Goal: Task Accomplishment & Management: Manage account settings

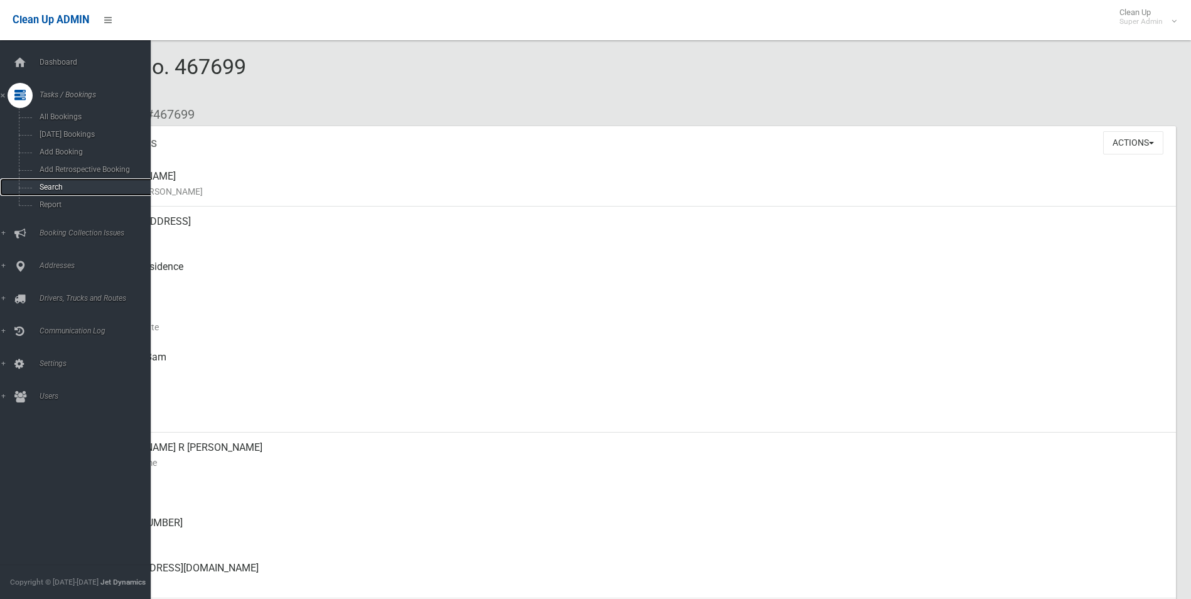
click at [45, 188] on span "Search" at bounding box center [93, 187] width 114 height 9
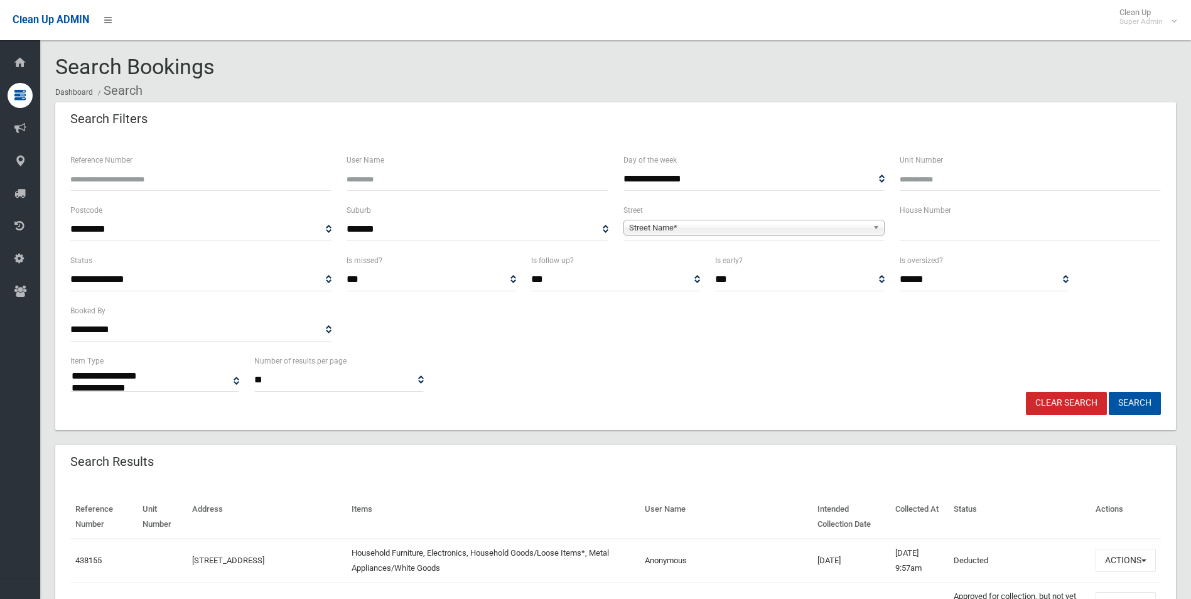
select select
click at [679, 223] on span "Street Name*" at bounding box center [748, 227] width 239 height 15
type input "*******"
type input "**"
click at [1108, 392] on button "Search" at bounding box center [1134, 403] width 52 height 23
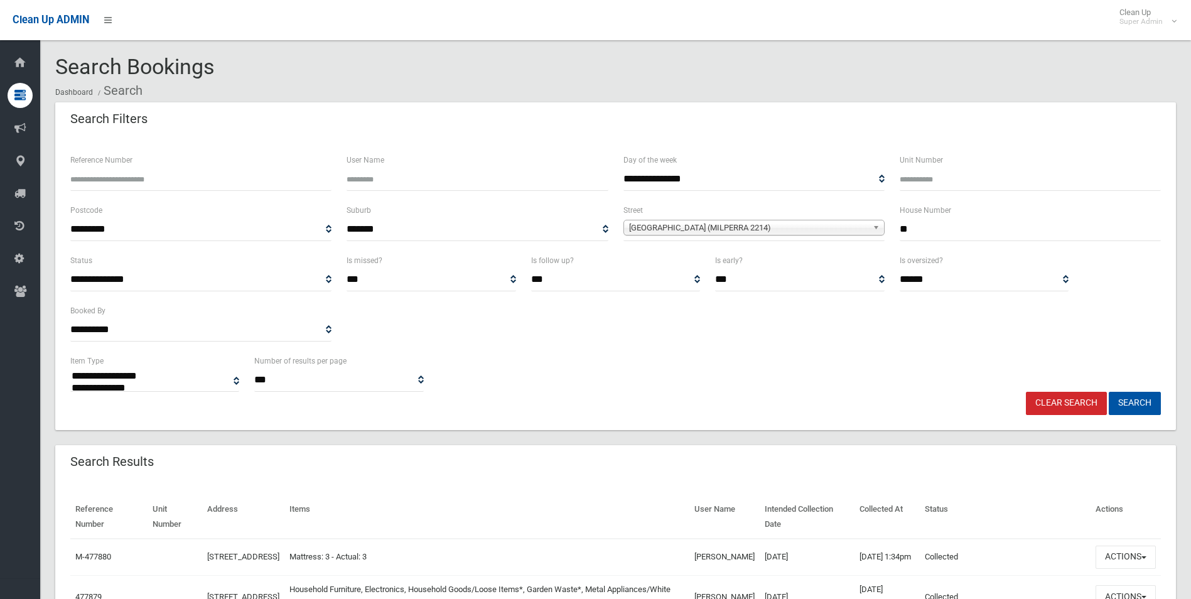
select select
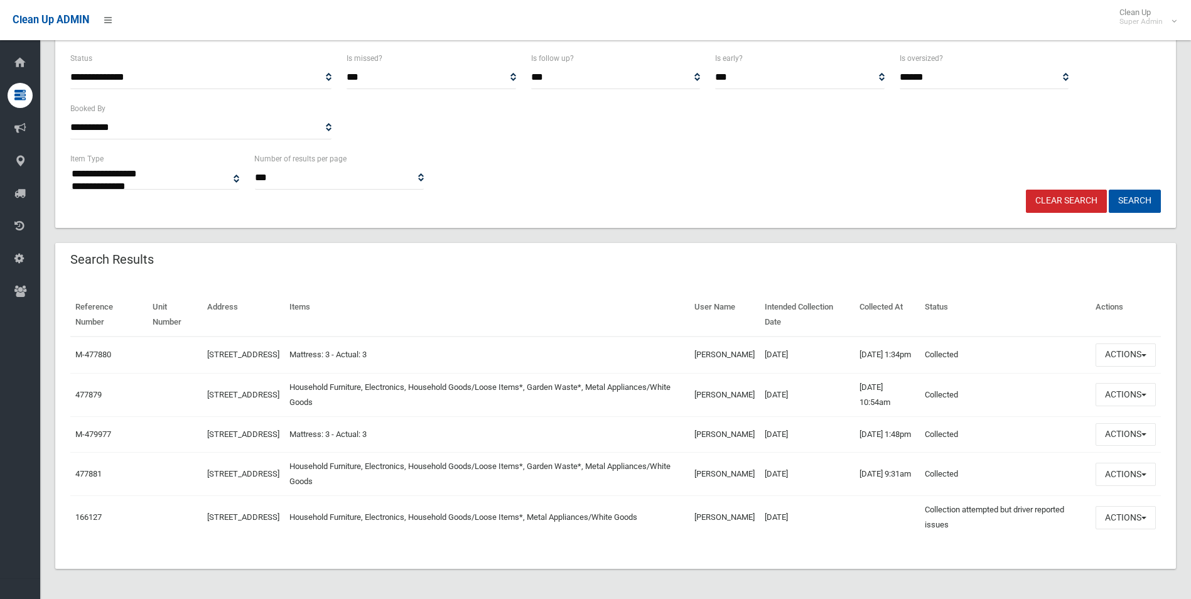
scroll to position [217, 0]
click at [1120, 517] on button "Actions" at bounding box center [1125, 517] width 60 height 23
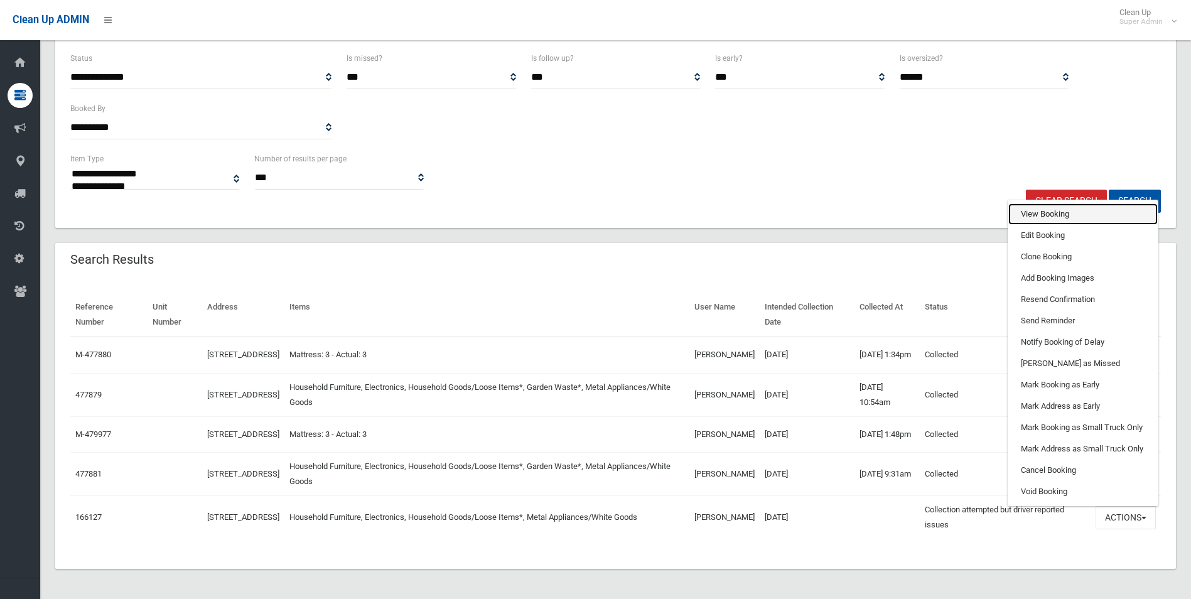
click at [1046, 210] on link "View Booking" at bounding box center [1082, 213] width 149 height 21
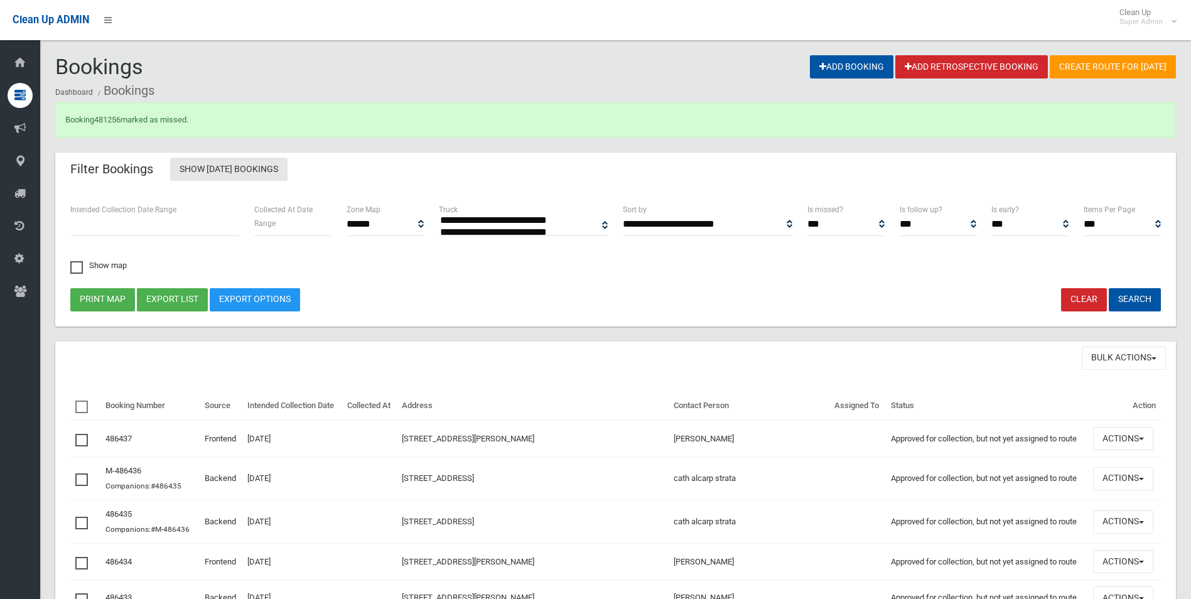
select select
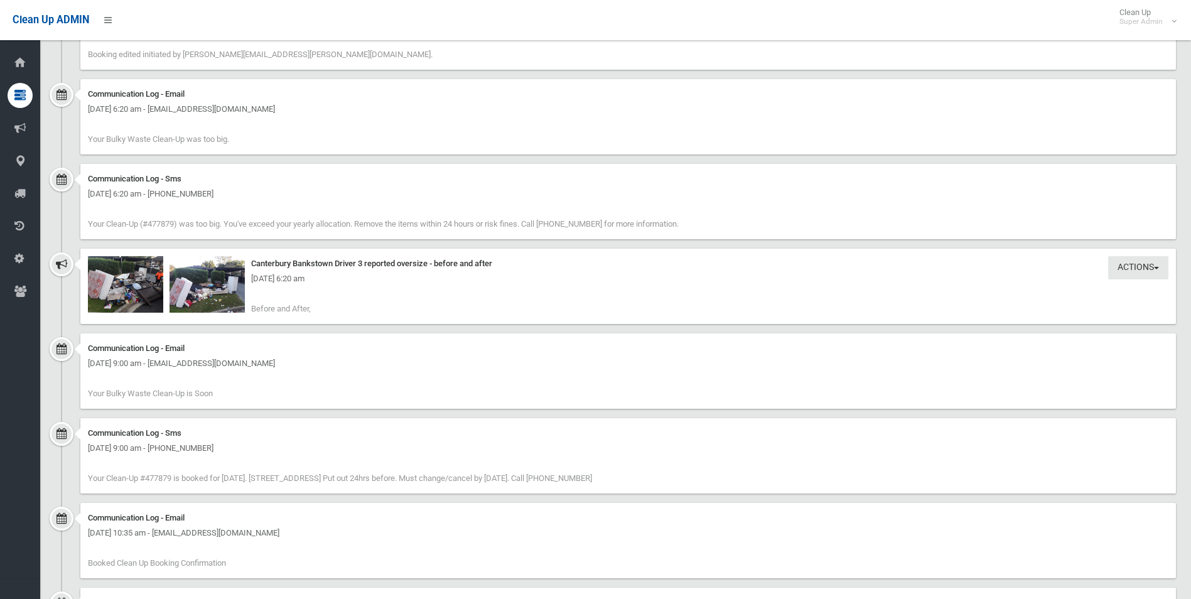
scroll to position [1444, 0]
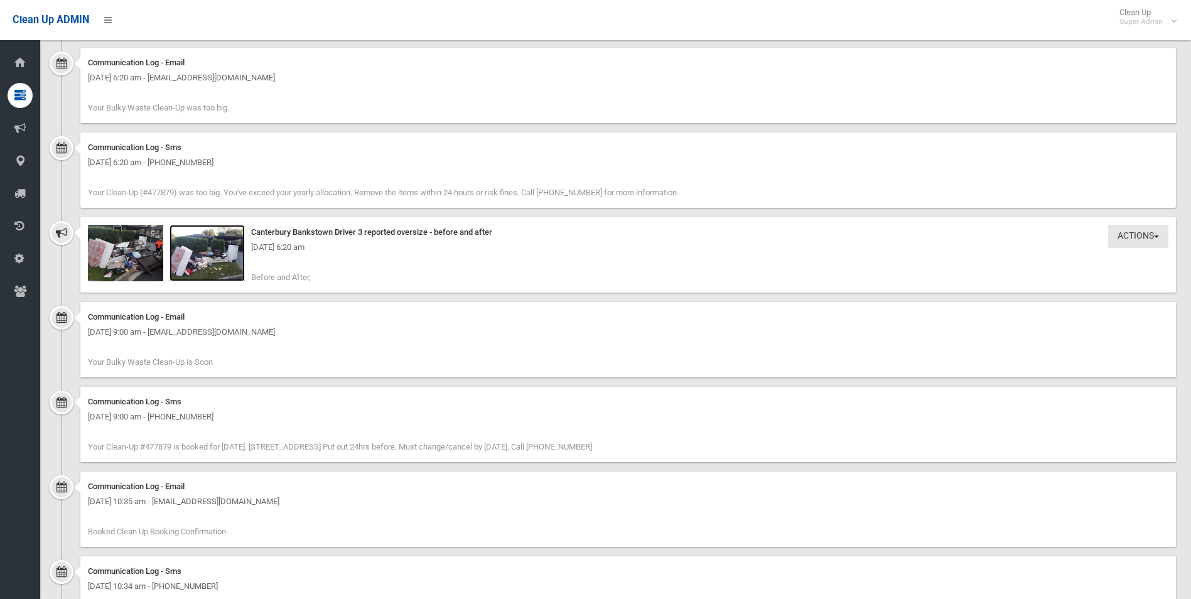
click at [209, 259] on img at bounding box center [206, 253] width 75 height 56
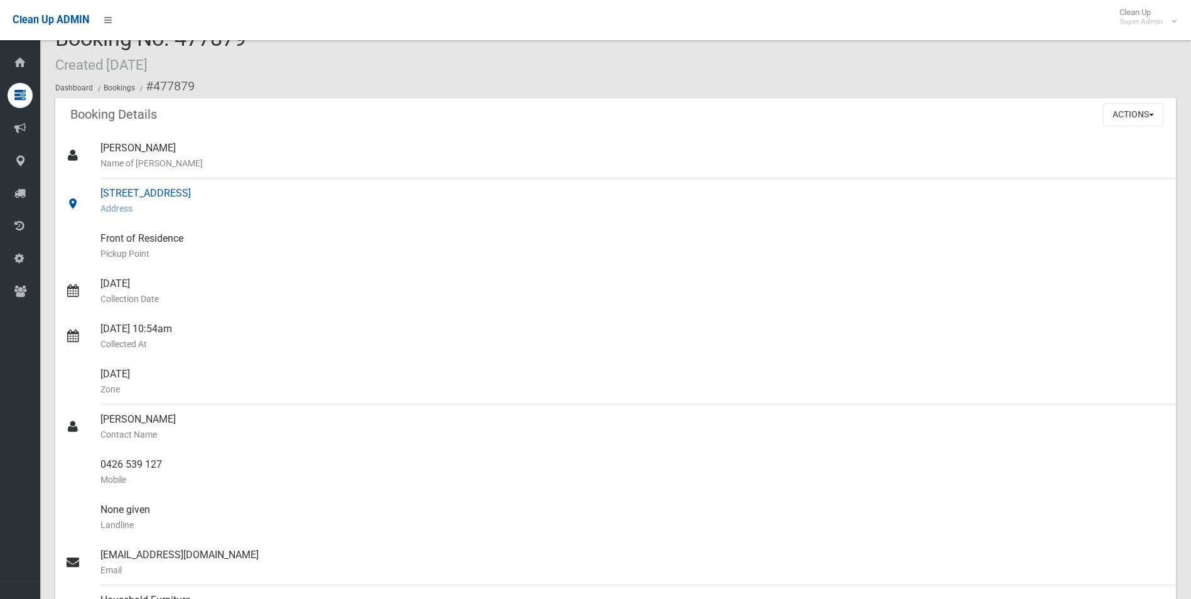
scroll to position [0, 0]
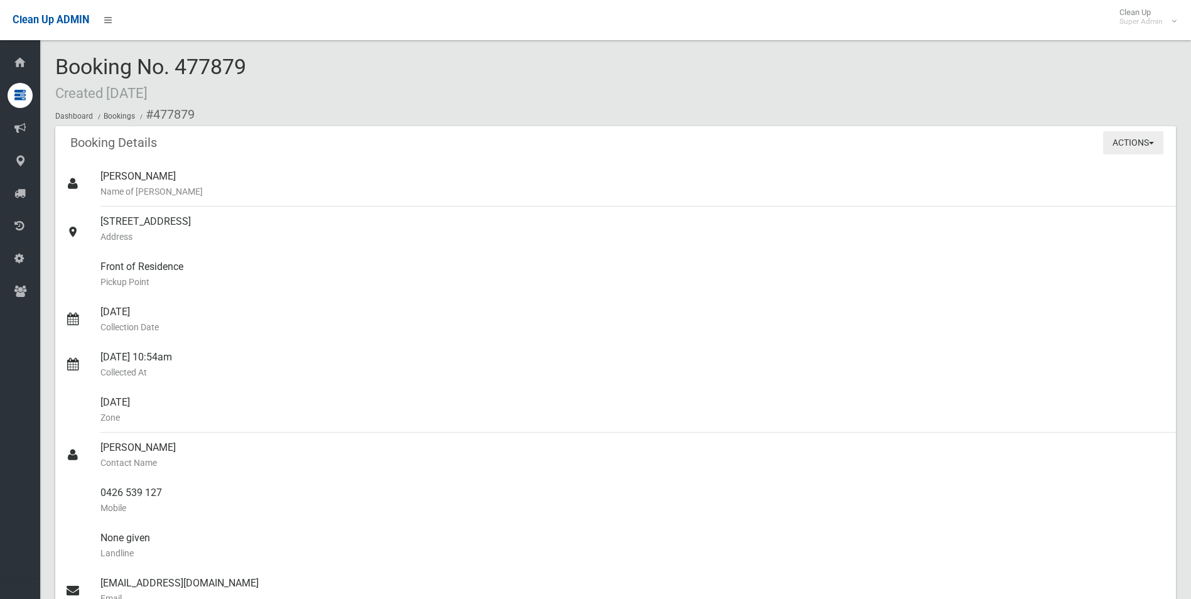
click at [1129, 146] on button "Actions" at bounding box center [1133, 142] width 60 height 23
click at [1121, 136] on button "Actions" at bounding box center [1133, 142] width 60 height 23
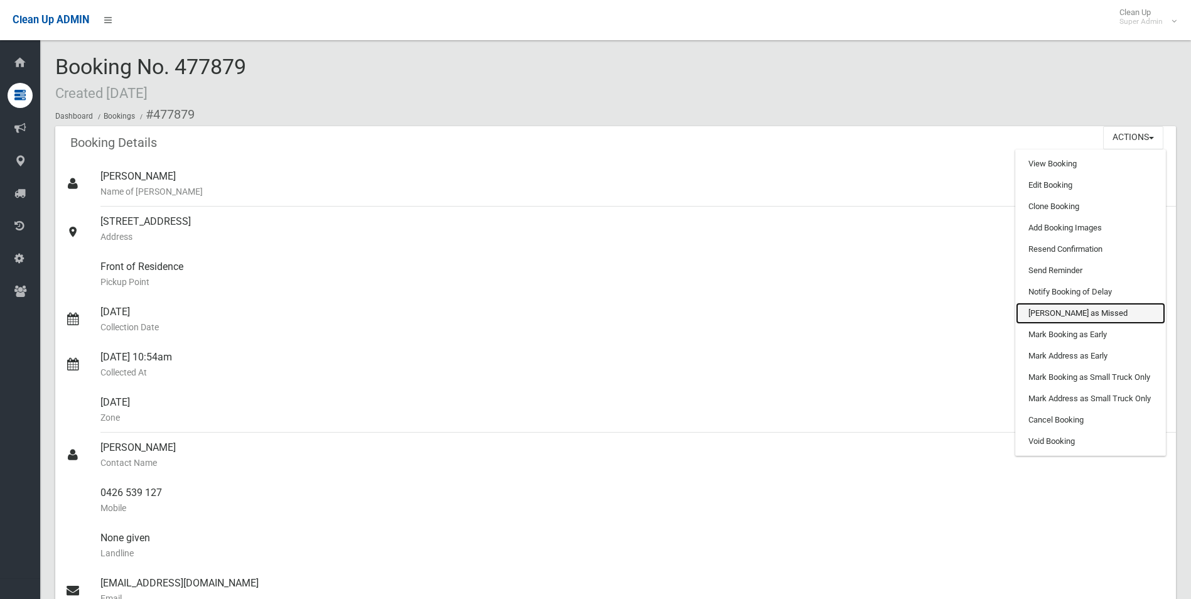
drag, startPoint x: 1053, startPoint y: 310, endPoint x: 657, endPoint y: 55, distance: 470.8
click at [1053, 310] on link "Mark as Missed" at bounding box center [1090, 313] width 149 height 21
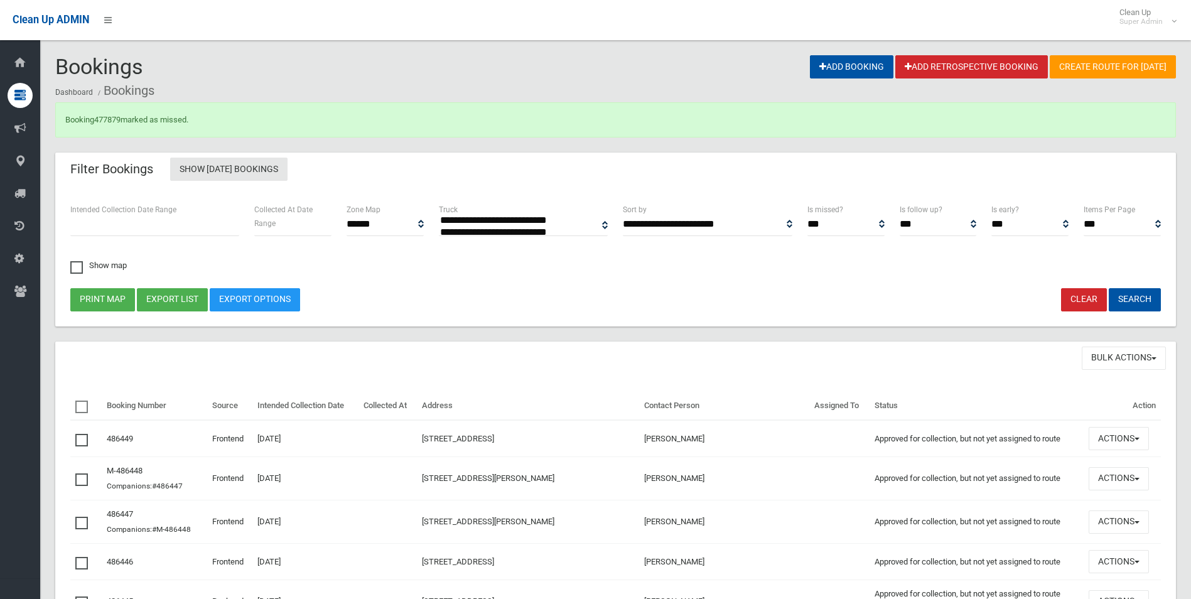
select select
drag, startPoint x: 108, startPoint y: 121, endPoint x: 151, endPoint y: 144, distance: 49.4
click at [108, 121] on link "477879" at bounding box center [107, 119] width 26 height 9
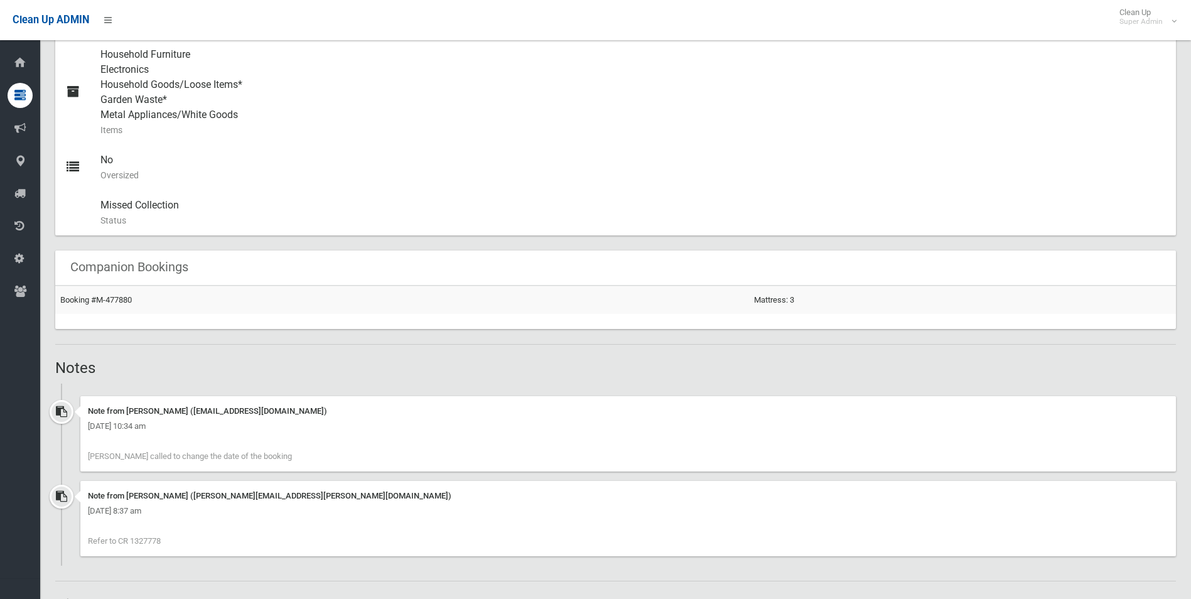
scroll to position [753, 0]
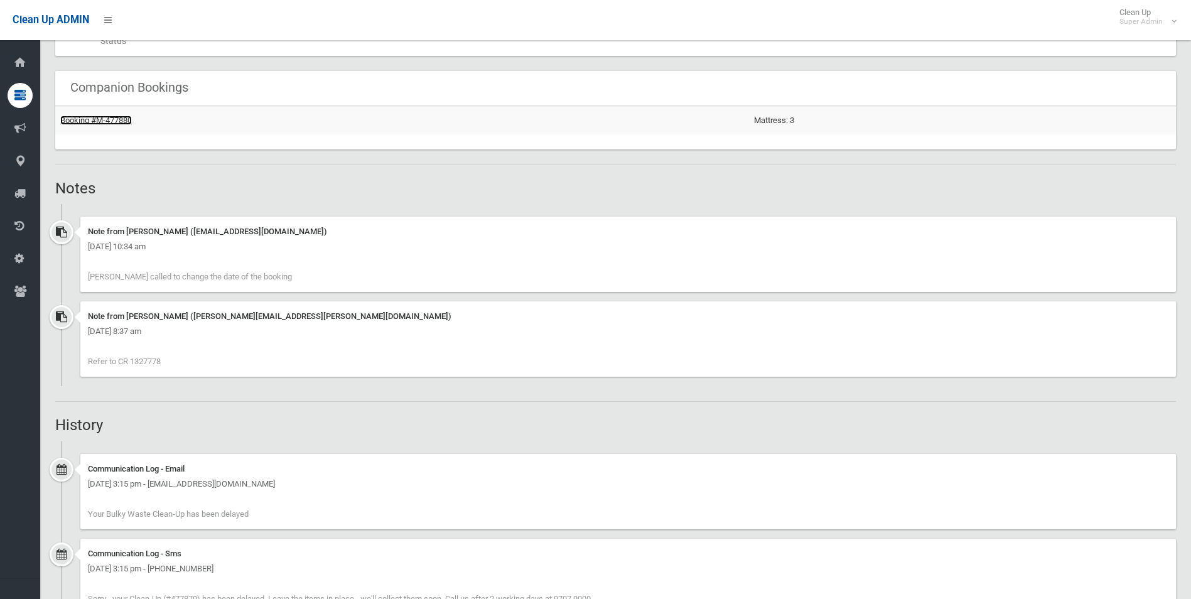
click at [114, 122] on link "Booking #M-477880" at bounding box center [96, 119] width 72 height 9
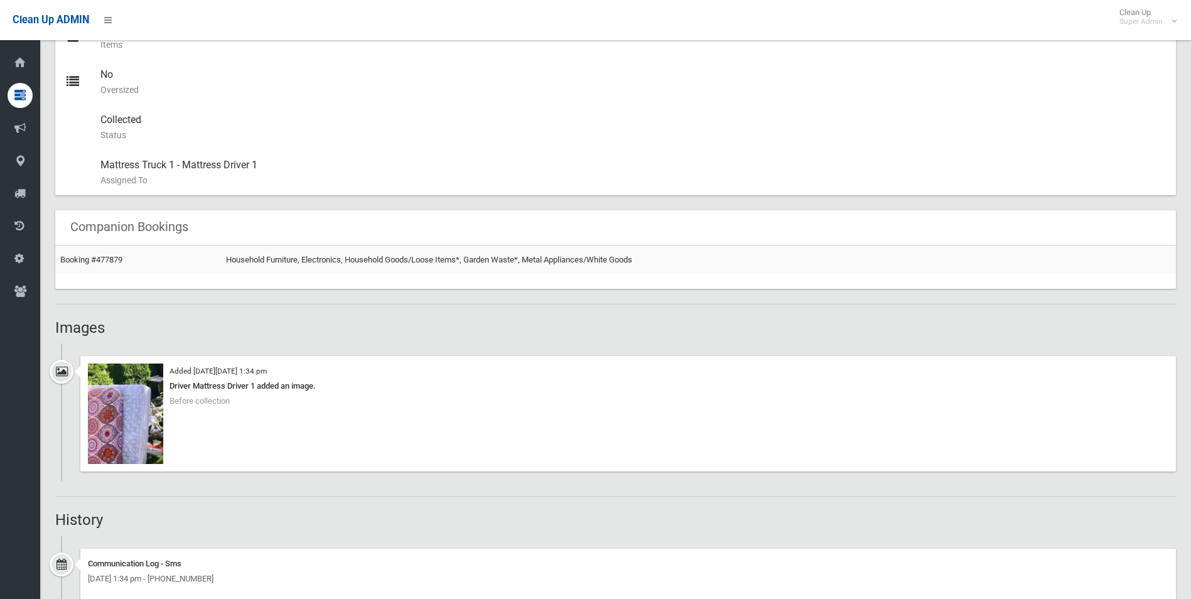
scroll to position [628, 0]
